Goal: Navigation & Orientation: Find specific page/section

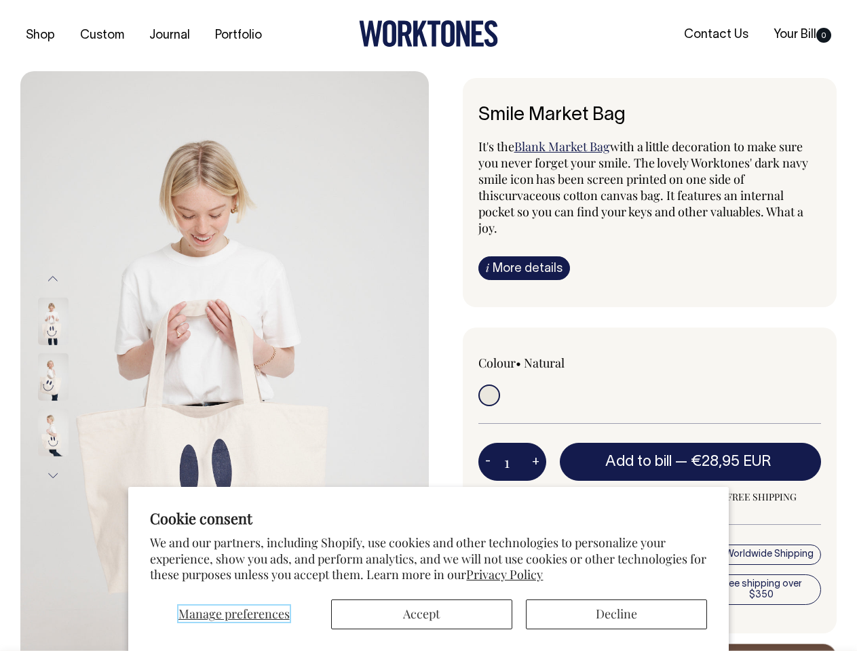
click at [233, 615] on span "Manage preferences" at bounding box center [233, 614] width 111 height 16
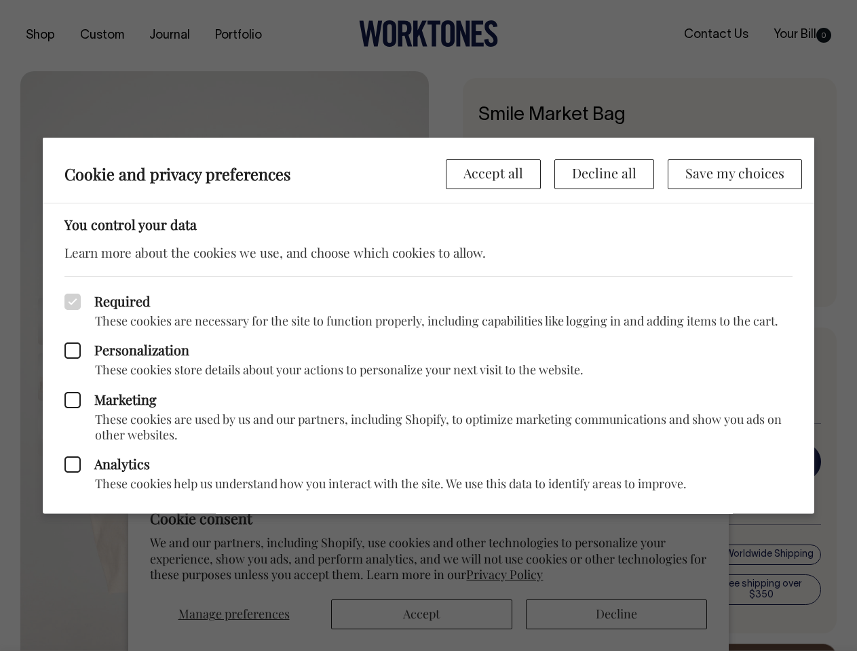
click at [616, 615] on div at bounding box center [428, 325] width 857 height 651
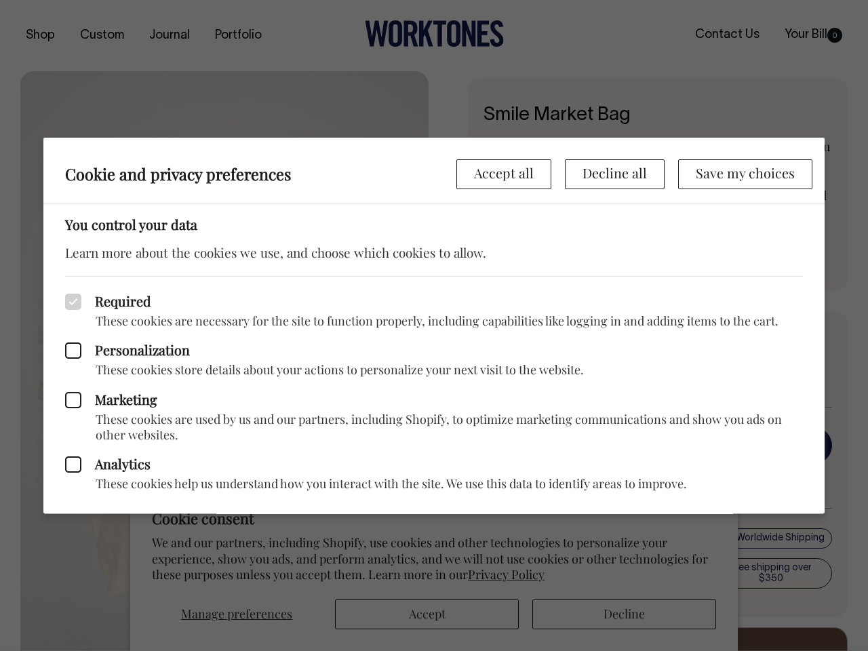
click at [225, 362] on p "These cookies store details about your actions to personalize your next visit t…" at bounding box center [434, 370] width 738 height 16
click at [71, 378] on div "Marketing These cookies are used by us and our partners, including Shopify, to …" at bounding box center [434, 410] width 738 height 65
click at [65, 278] on div "Required These cookies are necessary for the site to function properly, includi…" at bounding box center [434, 301] width 738 height 53
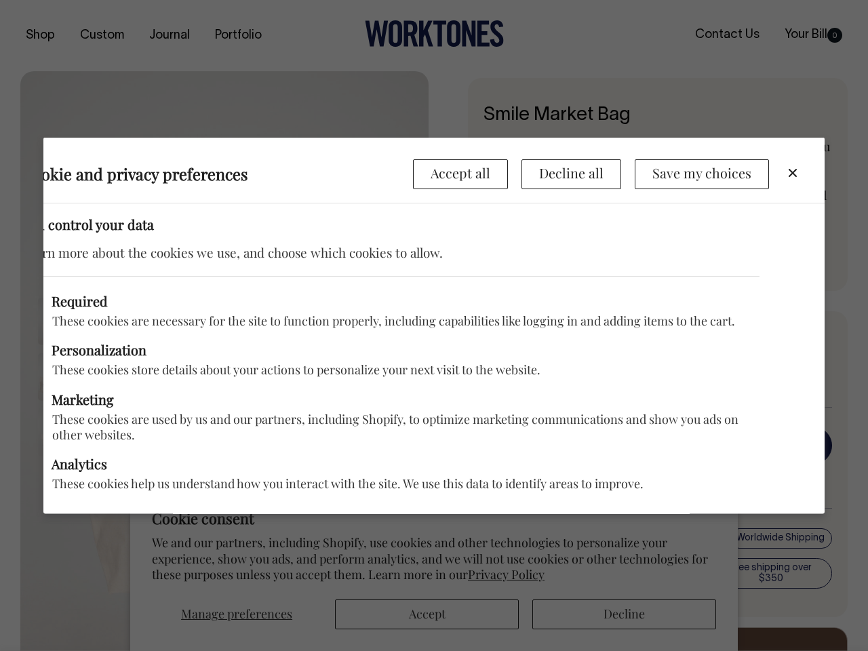
click at [71, 378] on div "Marketing These cookies are used by us and our partners, including Shopify, to …" at bounding box center [391, 410] width 738 height 65
click at [53, 476] on p "These cookies help us understand how you interact with the site. We use this da…" at bounding box center [391, 484] width 738 height 16
click at [488, 445] on div "Analytics These cookies help us understand how you interact with the site. We u…" at bounding box center [391, 467] width 738 height 49
click at [535, 445] on div "Analytics These cookies help us understand how you interact with the site. We u…" at bounding box center [391, 467] width 738 height 49
